Goal: Check status

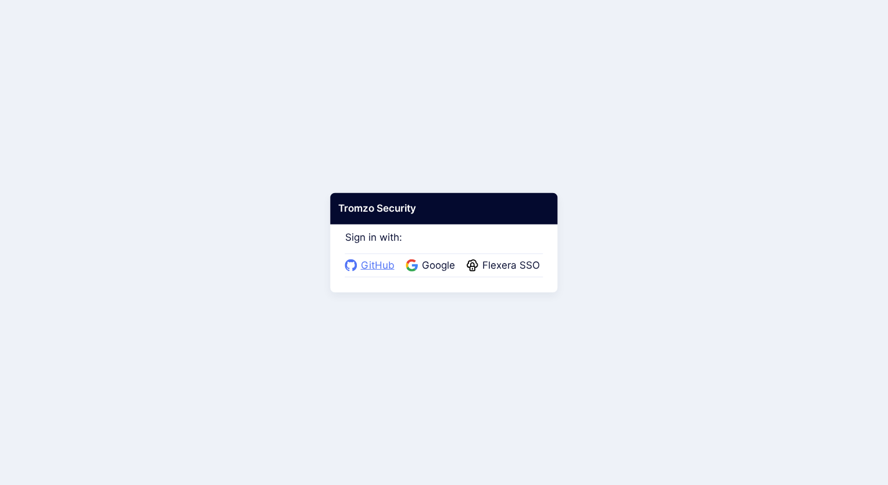
click at [378, 271] on span "GitHub" at bounding box center [377, 265] width 41 height 15
click at [512, 267] on span "Flexera SSO" at bounding box center [511, 265] width 65 height 15
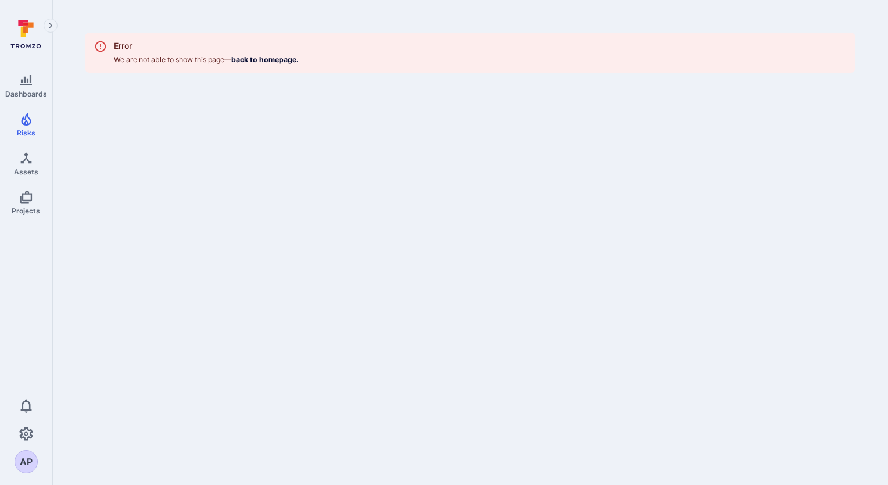
click at [112, 315] on body "Dashboards Risks Assets Projects 0 AP Risks Vulnerabilities Alerts Error We are…" at bounding box center [444, 242] width 888 height 485
